Goal: Transaction & Acquisition: Book appointment/travel/reservation

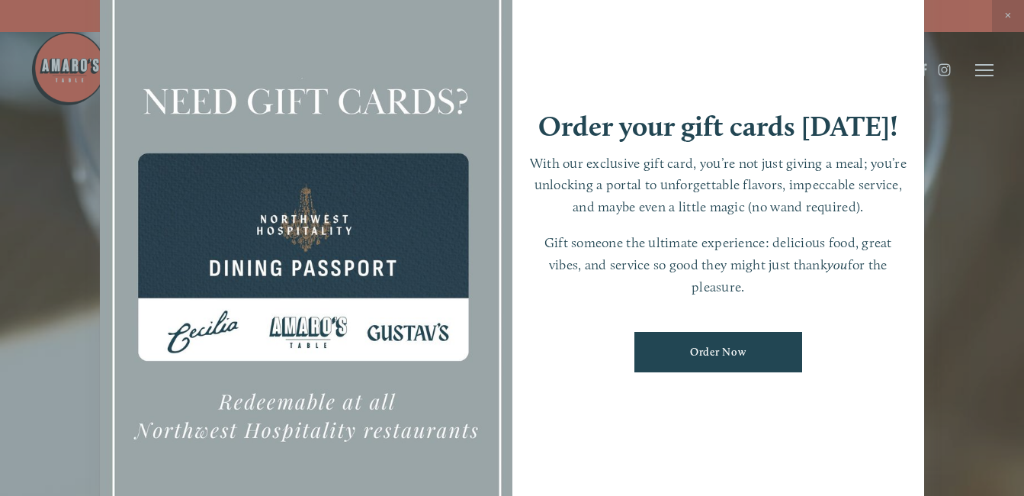
click at [1008, 13] on div at bounding box center [512, 248] width 1024 height 496
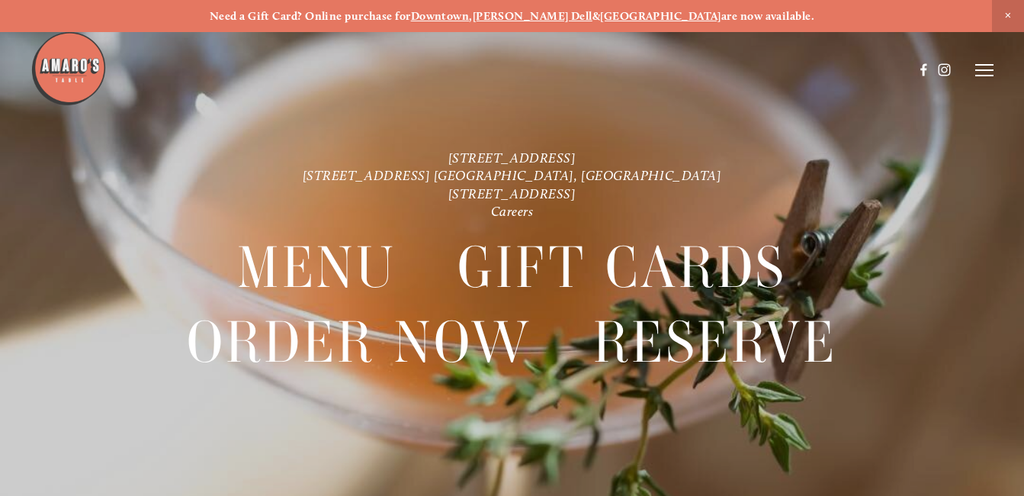
click at [986, 69] on icon at bounding box center [985, 70] width 18 height 14
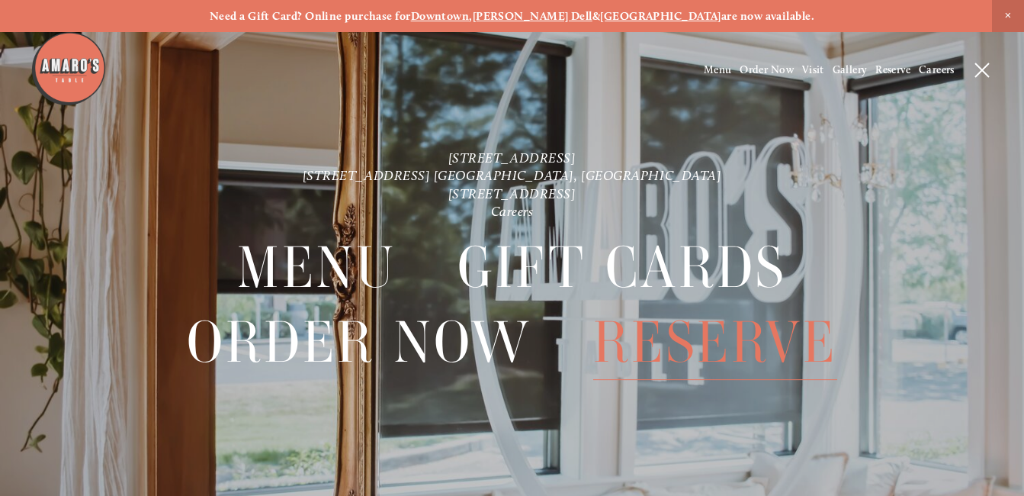
click at [723, 339] on span "Reserve" at bounding box center [714, 342] width 243 height 75
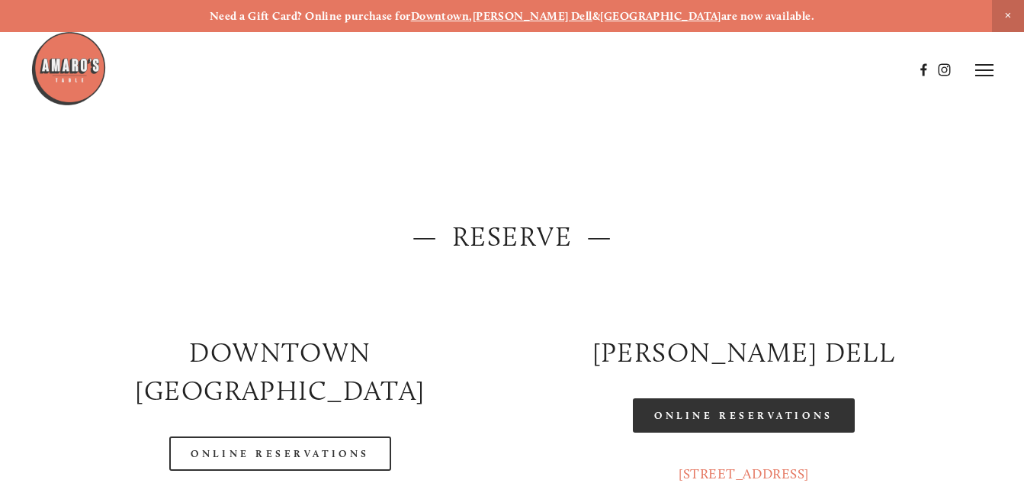
click at [755, 420] on link "Online Reservations" at bounding box center [743, 415] width 221 height 34
